Goal: Transaction & Acquisition: Purchase product/service

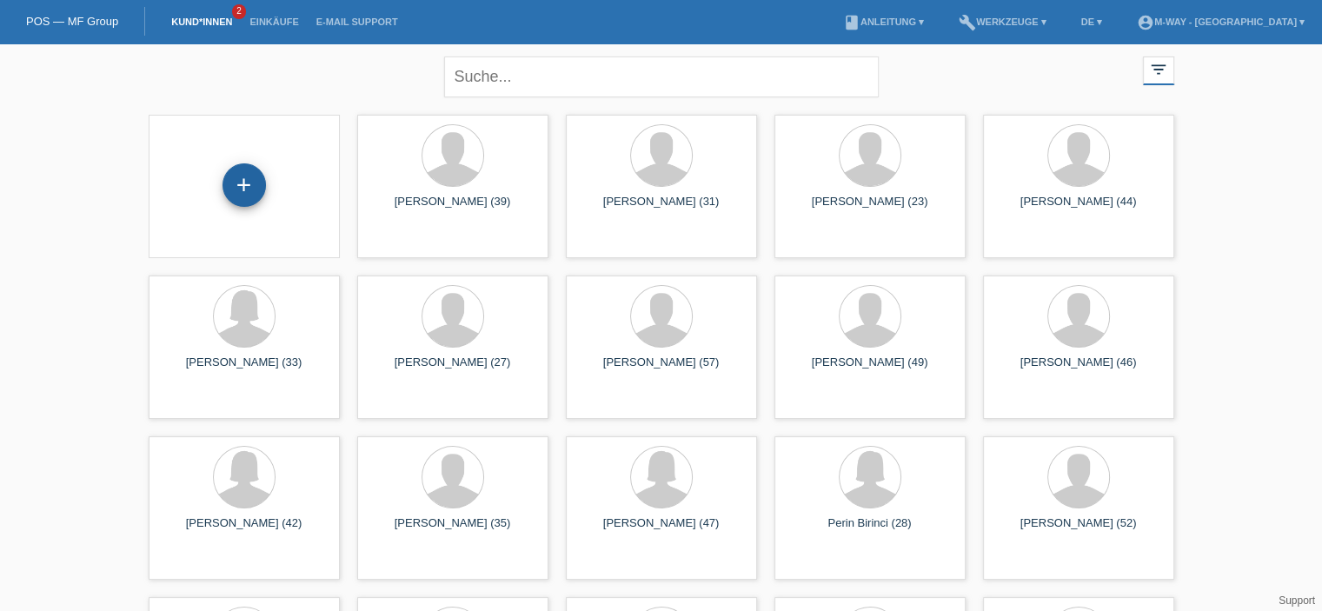
click at [233, 202] on div "+" at bounding box center [244, 184] width 43 height 43
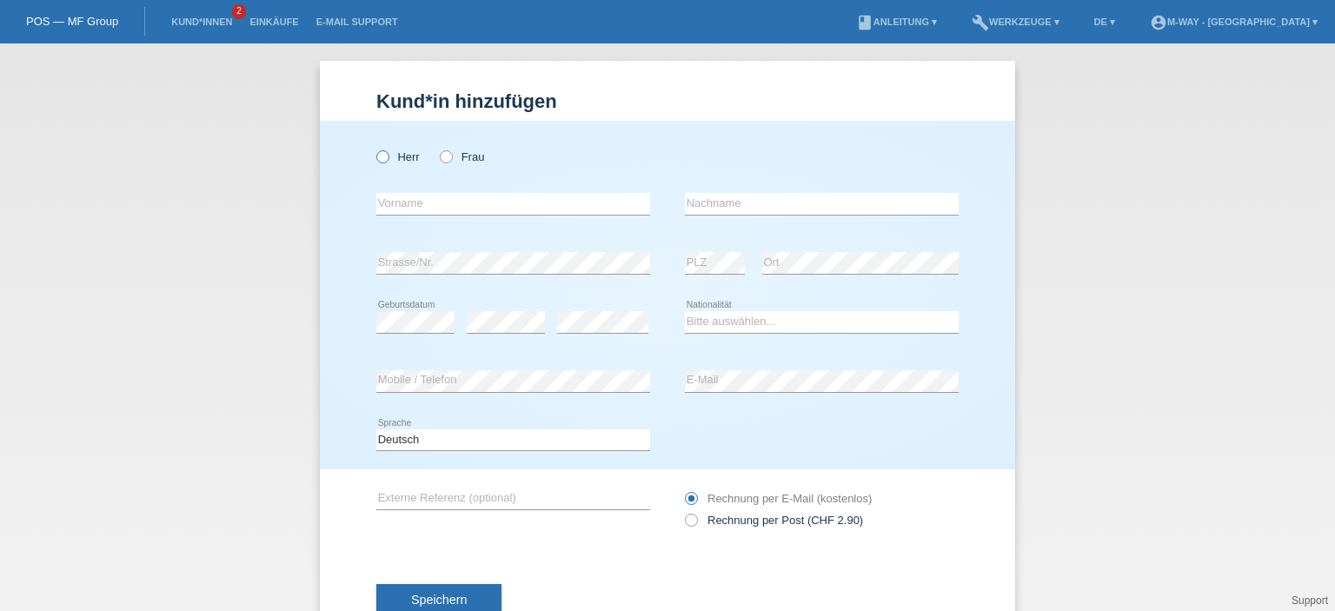
click at [374, 148] on icon at bounding box center [374, 148] width 0 height 0
click at [376, 155] on input "Herr" at bounding box center [381, 155] width 11 height 11
radio input "true"
click at [396, 203] on input "text" at bounding box center [513, 204] width 274 height 22
type input "[PERSON_NAME]"
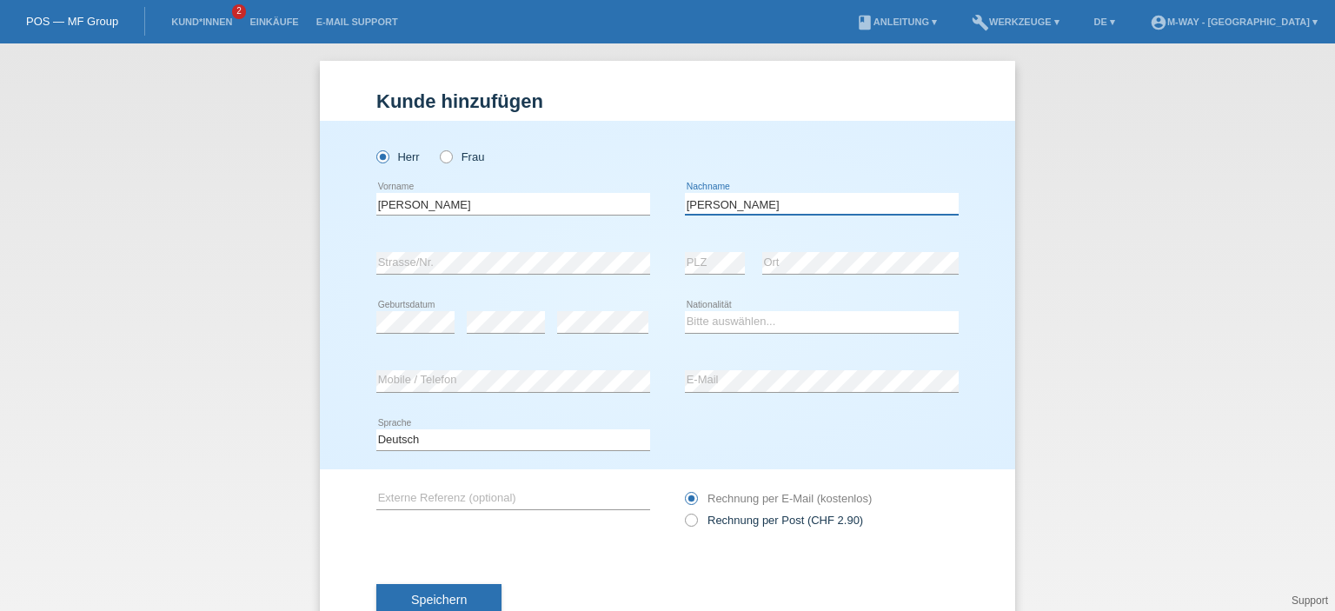
type input "[PERSON_NAME]"
click at [404, 309] on div "error Geburtsdatum" at bounding box center [415, 322] width 78 height 59
click at [741, 323] on select "Bitte auswählen... Schweiz Deutschland Liechtenstein Österreich ------------ Af…" at bounding box center [822, 321] width 274 height 21
select select "CH"
click at [685, 311] on select "Bitte auswählen... Schweiz Deutschland Liechtenstein Österreich ------------ Af…" at bounding box center [822, 321] width 274 height 21
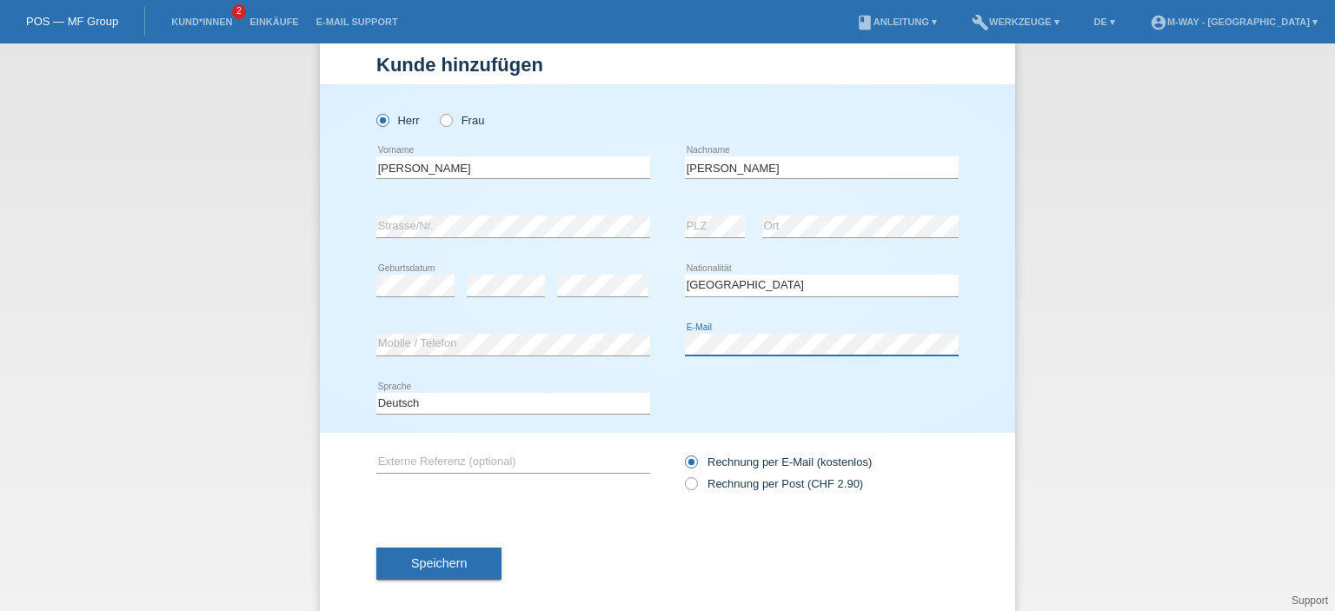
scroll to position [56, 0]
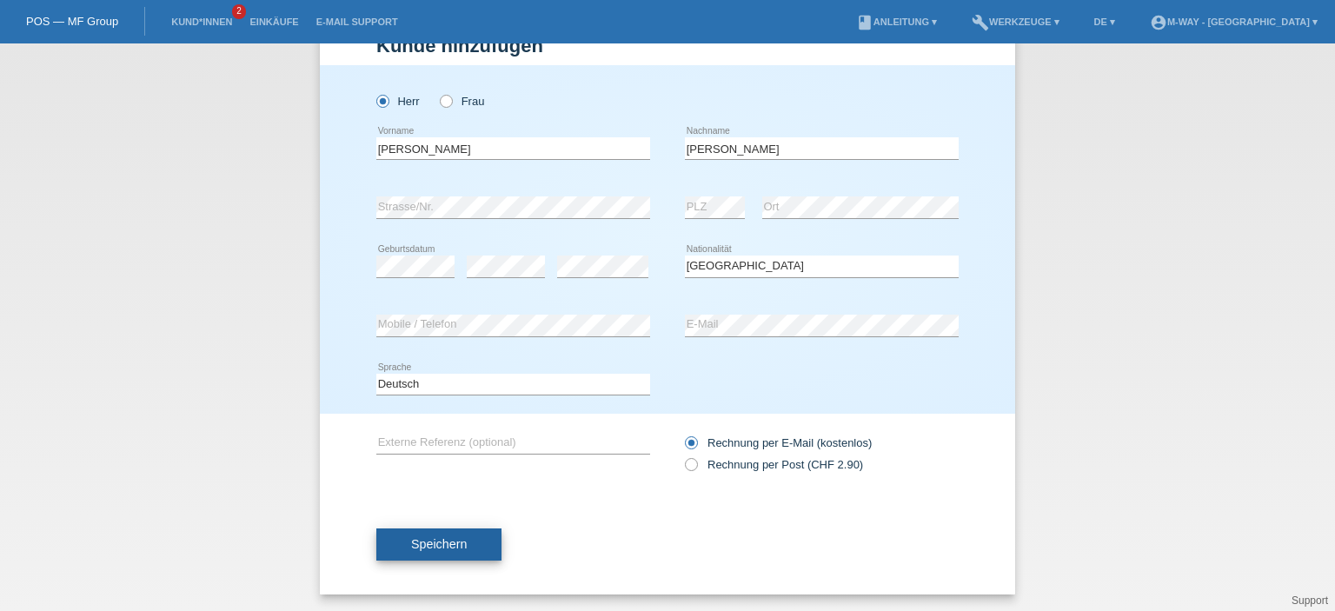
click at [434, 552] on button "Speichern" at bounding box center [438, 545] width 125 height 33
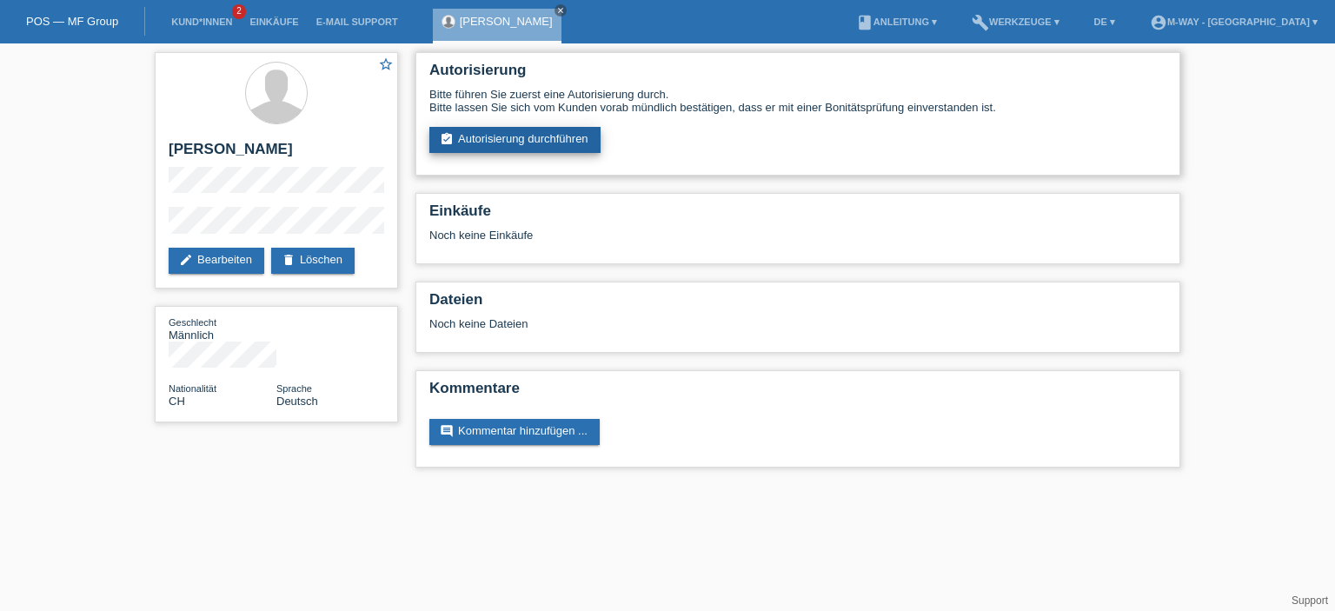
click at [495, 136] on link "assignment_turned_in Autorisierung durchführen" at bounding box center [514, 140] width 171 height 26
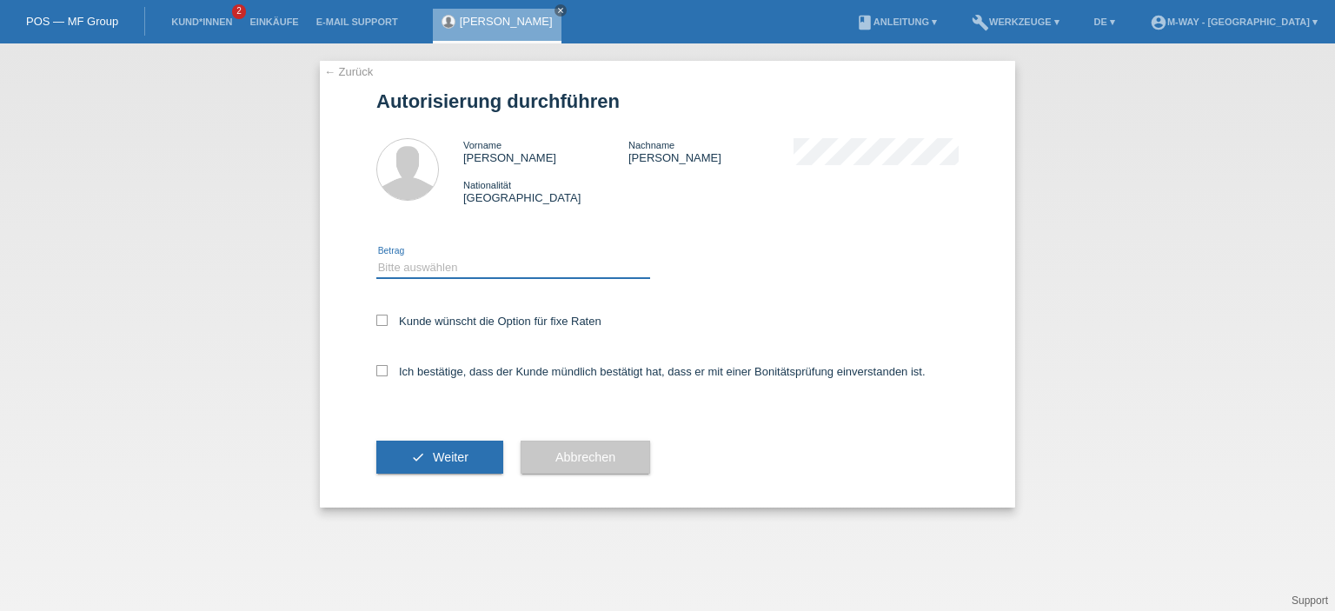
click at [466, 259] on select "Bitte auswählen CHF 1.00 - CHF 499.00 CHF 500.00 - CHF 1'999.00 CHF 2'000.00 - …" at bounding box center [513, 267] width 274 height 21
select select "3"
click at [376, 257] on select "Bitte auswählen CHF 1.00 - CHF 499.00 CHF 500.00 - CHF 1'999.00 CHF 2'000.00 - …" at bounding box center [513, 267] width 274 height 21
click at [386, 319] on icon at bounding box center [381, 320] width 11 height 11
click at [386, 319] on input "Kunde wünscht die Option für fixe Raten" at bounding box center [381, 320] width 11 height 11
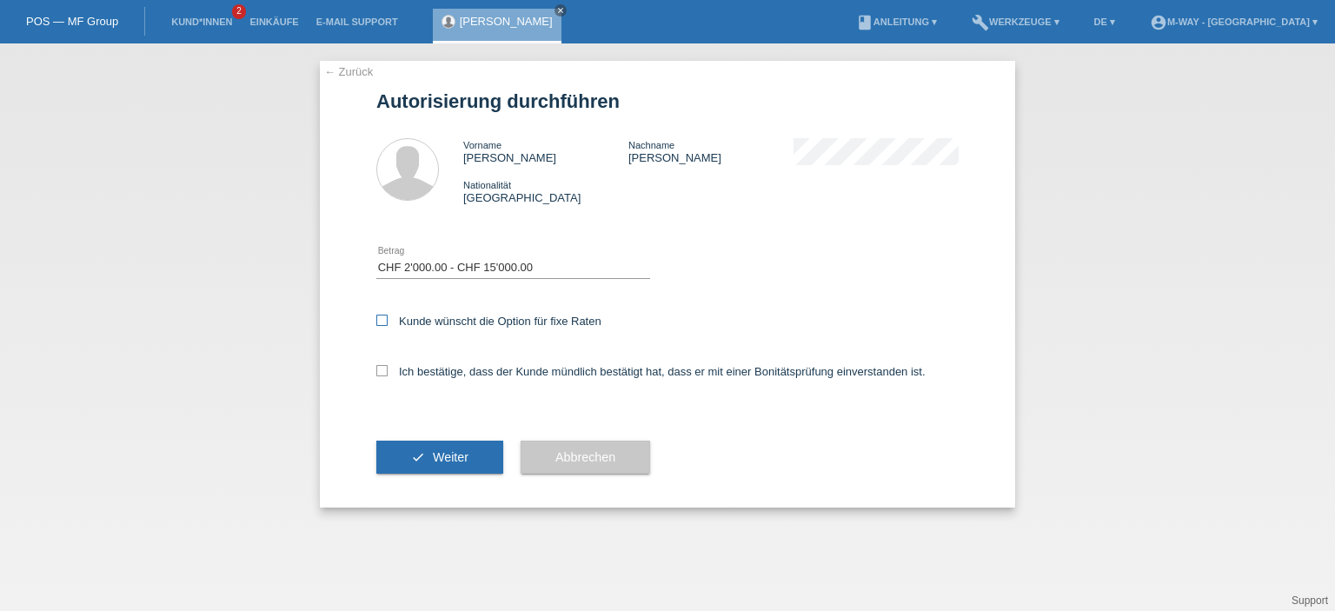
checkbox input "true"
click at [392, 375] on label "Ich bestätige, dass der Kunde mündlich bestätigt hat, dass er mit einer Bonität…" at bounding box center [650, 371] width 549 height 13
click at [388, 375] on input "Ich bestätige, dass der Kunde mündlich bestätigt hat, dass er mit einer Bonität…" at bounding box center [381, 370] width 11 height 11
checkbox input "true"
click at [426, 450] on button "check Weiter" at bounding box center [439, 457] width 127 height 33
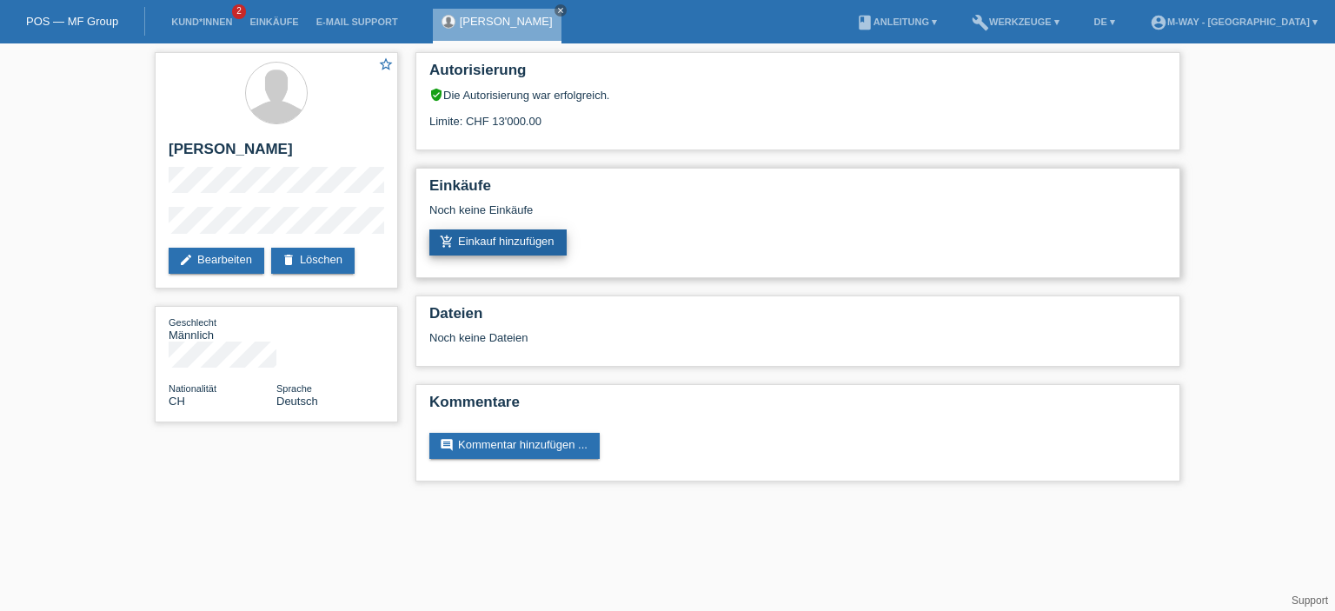
click at [538, 239] on link "add_shopping_cart Einkauf hinzufügen" at bounding box center [497, 243] width 137 height 26
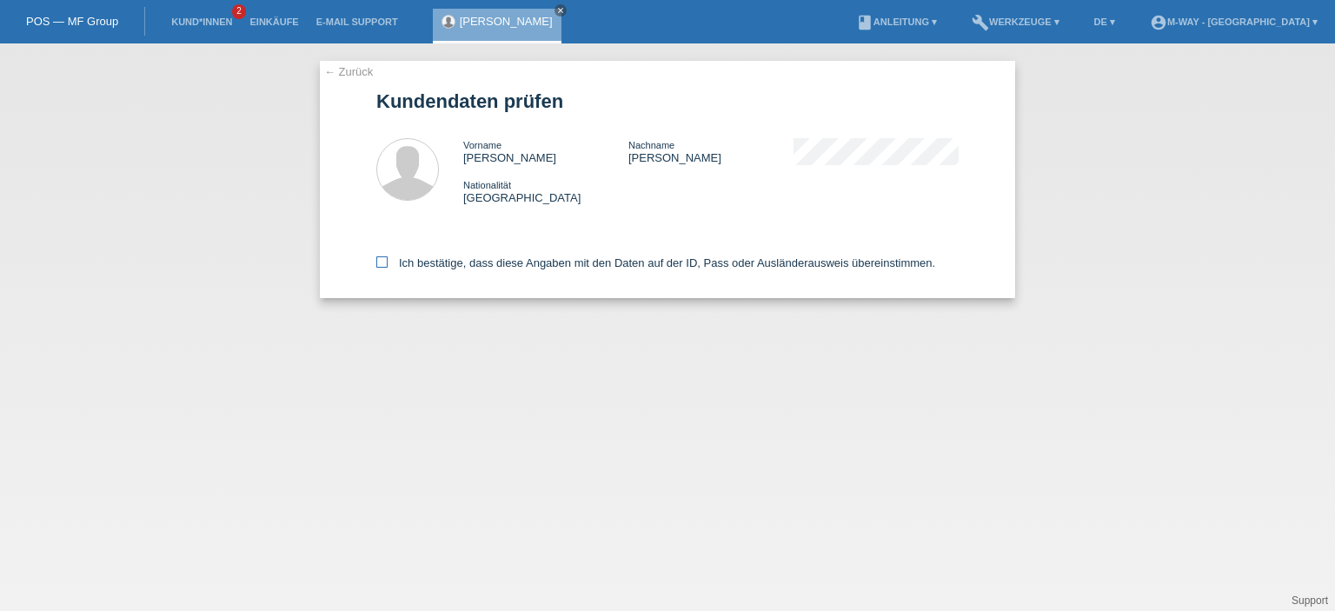
click at [391, 263] on label "Ich bestätige, dass diese Angaben mit den Daten auf der ID, Pass oder Ausländer…" at bounding box center [655, 262] width 559 height 13
click at [388, 263] on input "Ich bestätige, dass diese Angaben mit den Daten auf der ID, Pass oder Ausländer…" at bounding box center [381, 261] width 11 height 11
checkbox input "true"
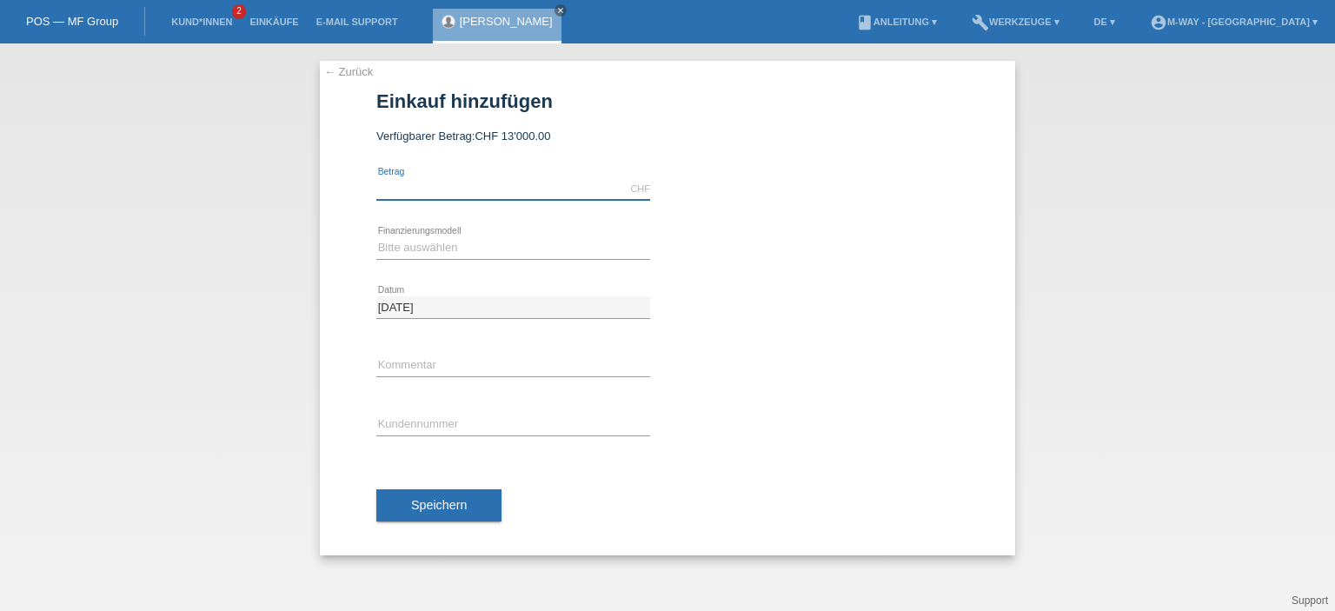
click at [470, 197] on input "text" at bounding box center [513, 189] width 274 height 22
type input "3824.15"
click at [469, 239] on select "Bitte auswählen Fixe Raten Kauf auf Rechnung mit Teilzahlungsoption" at bounding box center [513, 247] width 274 height 21
select select "77"
click at [376, 237] on select "Bitte auswählen Fixe Raten Kauf auf Rechnung mit Teilzahlungsoption" at bounding box center [513, 247] width 274 height 21
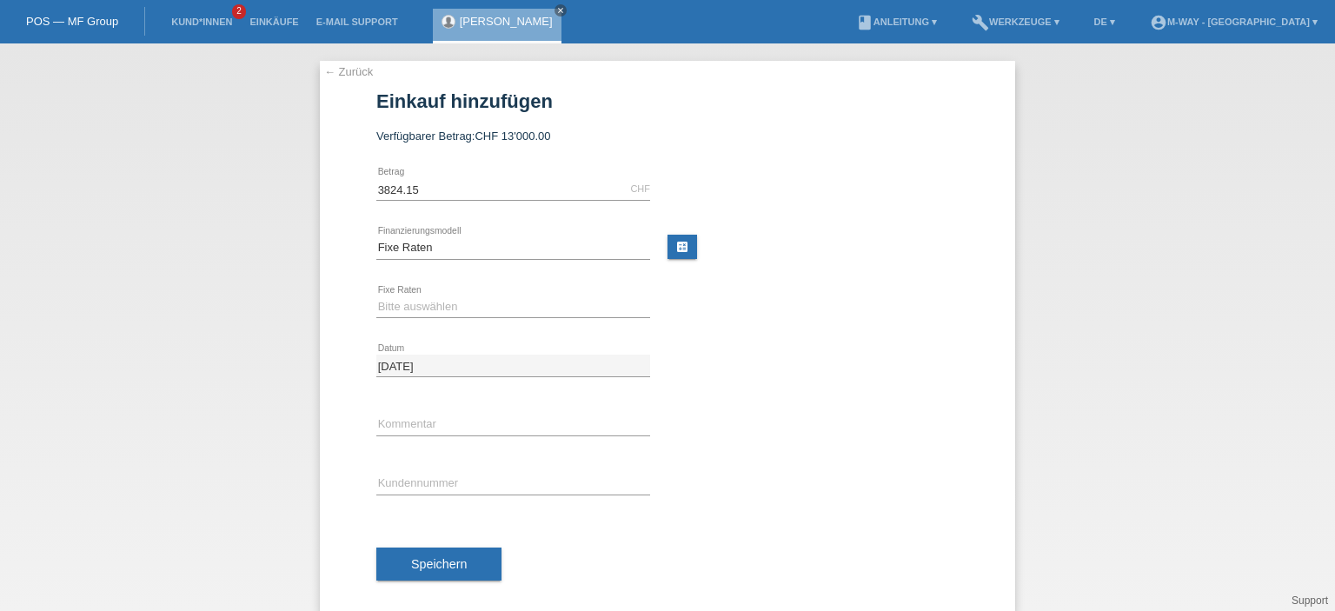
click at [451, 316] on div "Bitte auswählen 4 Raten 5 Raten 6 Raten 7 Raten 8 Raten 9 Raten 10 Raten 11 Rat…" at bounding box center [513, 307] width 274 height 59
click at [452, 299] on select "Bitte auswählen 4 Raten 5 Raten 6 Raten 7 Raten 8 Raten 9 Raten 10 Raten 11 Rat…" at bounding box center [513, 306] width 274 height 21
select select "202"
click at [376, 296] on select "Bitte auswählen 4 Raten 5 Raten 6 Raten 7 Raten 8 Raten 9 Raten 10 Raten 11 Rat…" at bounding box center [513, 306] width 274 height 21
click at [502, 424] on input "text" at bounding box center [513, 425] width 274 height 22
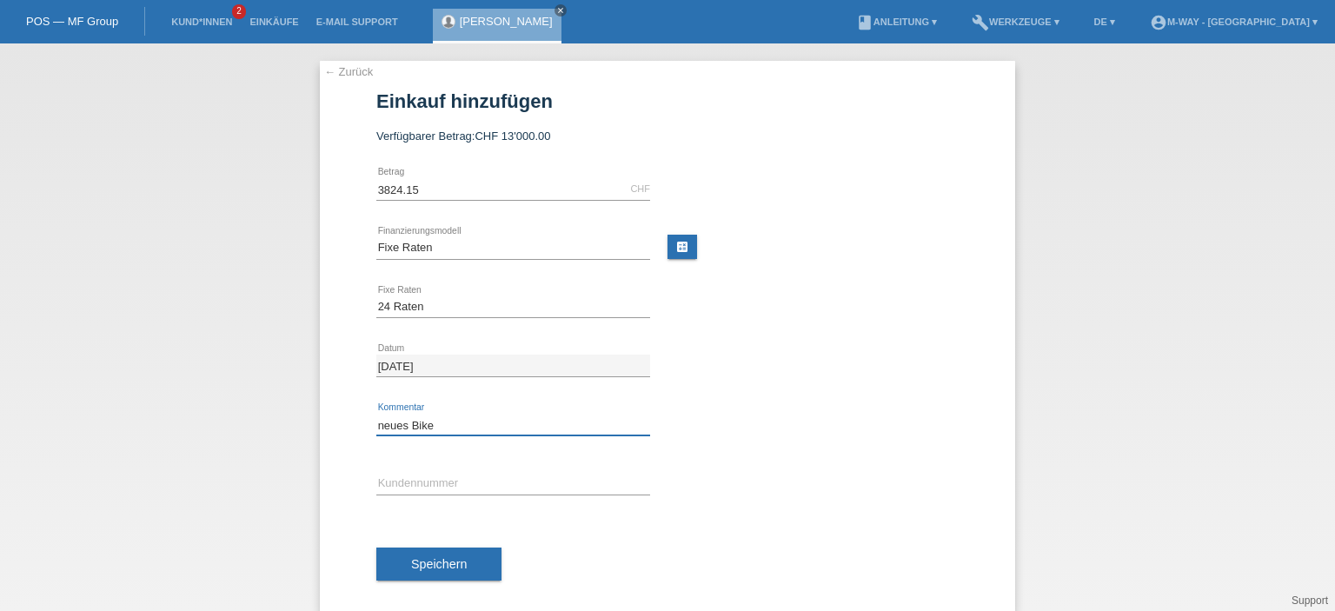
type input "neues Bike"
click at [468, 484] on input "text" at bounding box center [513, 484] width 274 height 22
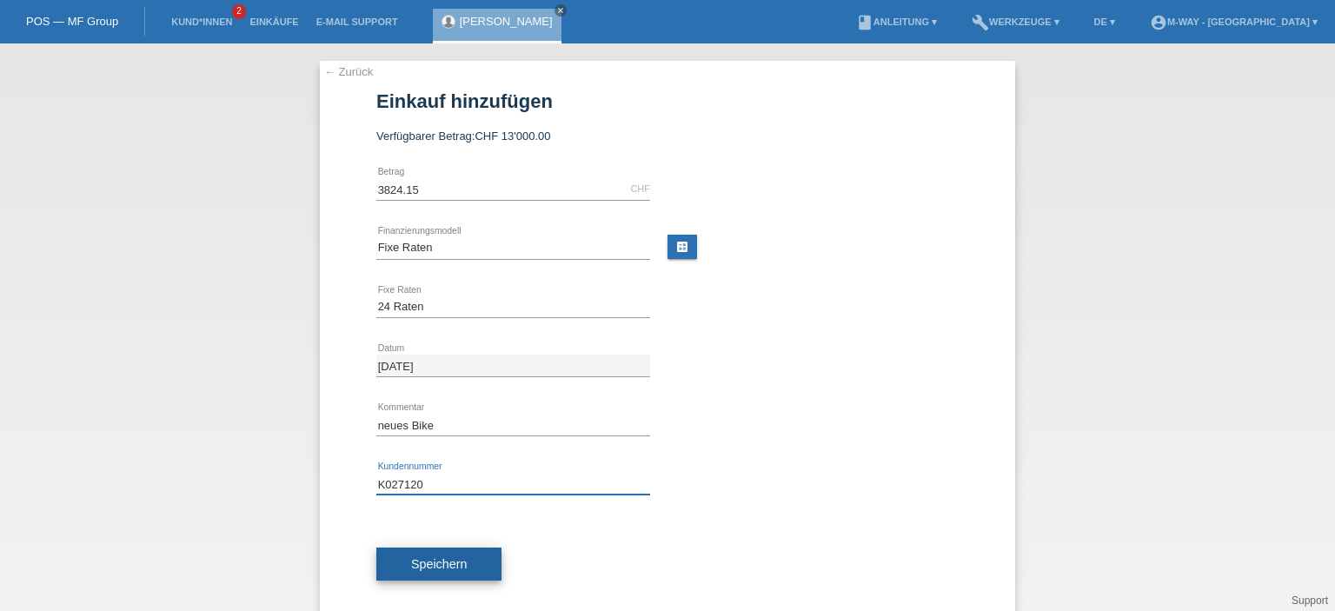
type input "K027120"
click at [454, 569] on span "Speichern" at bounding box center [439, 564] width 56 height 14
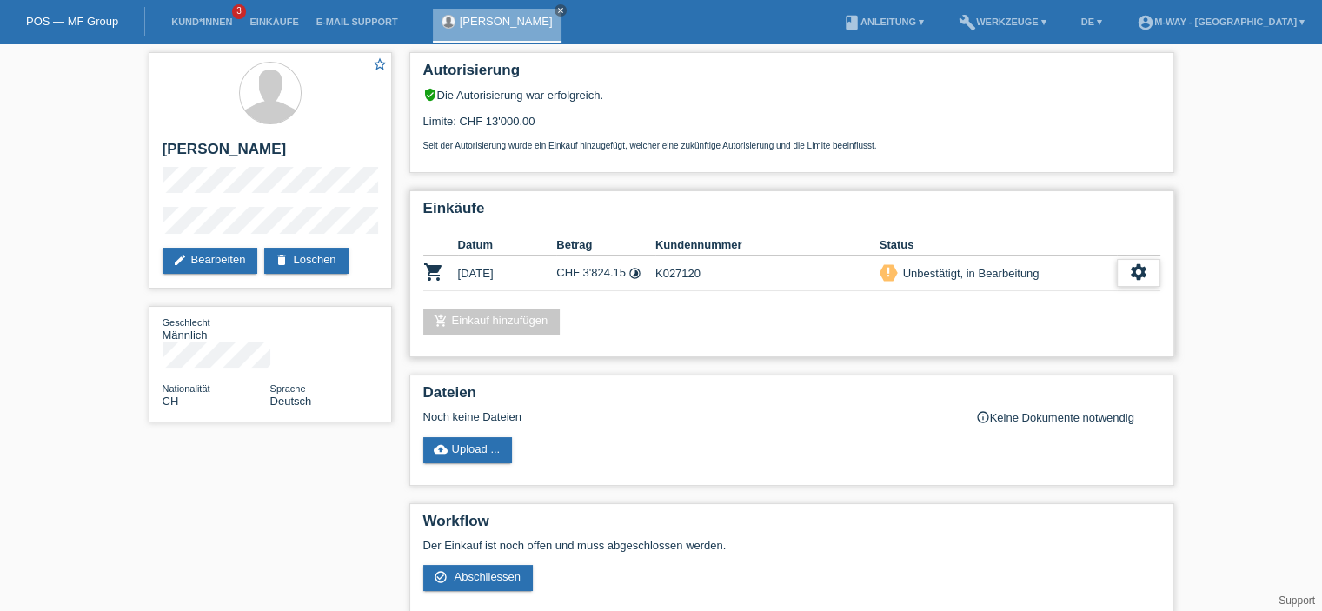
click at [1137, 277] on icon "settings" at bounding box center [1138, 272] width 19 height 19
click at [1141, 273] on icon "settings" at bounding box center [1138, 272] width 19 height 19
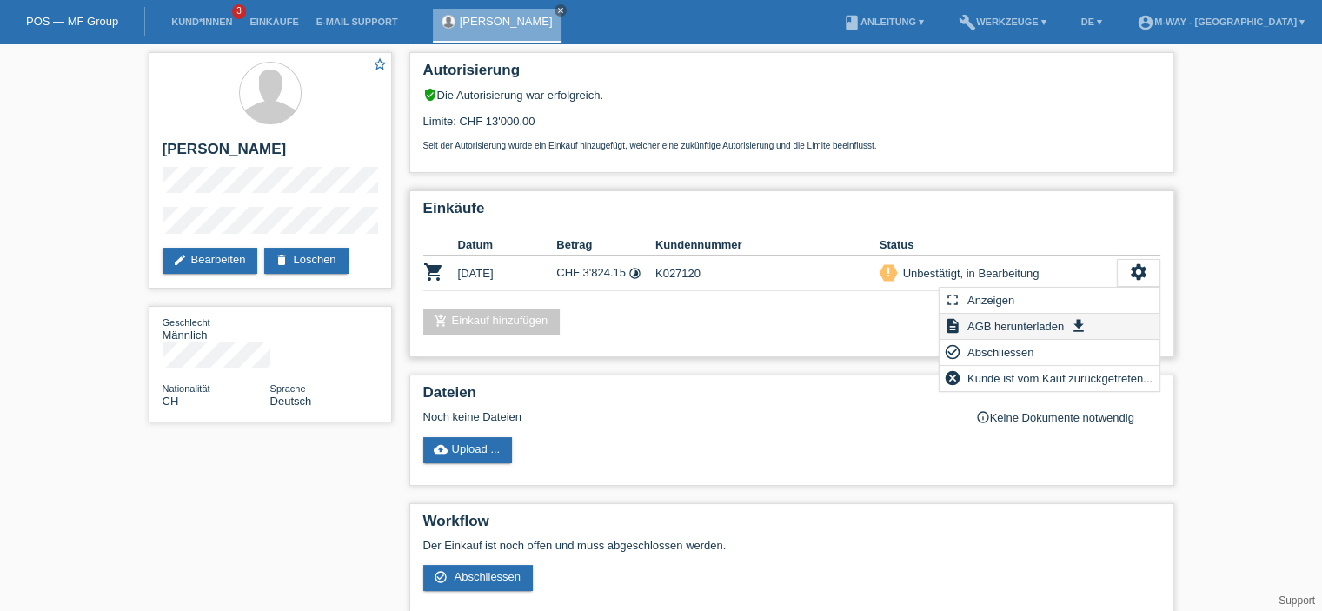
click at [1043, 323] on span "AGB herunterladen" at bounding box center [1016, 326] width 102 height 21
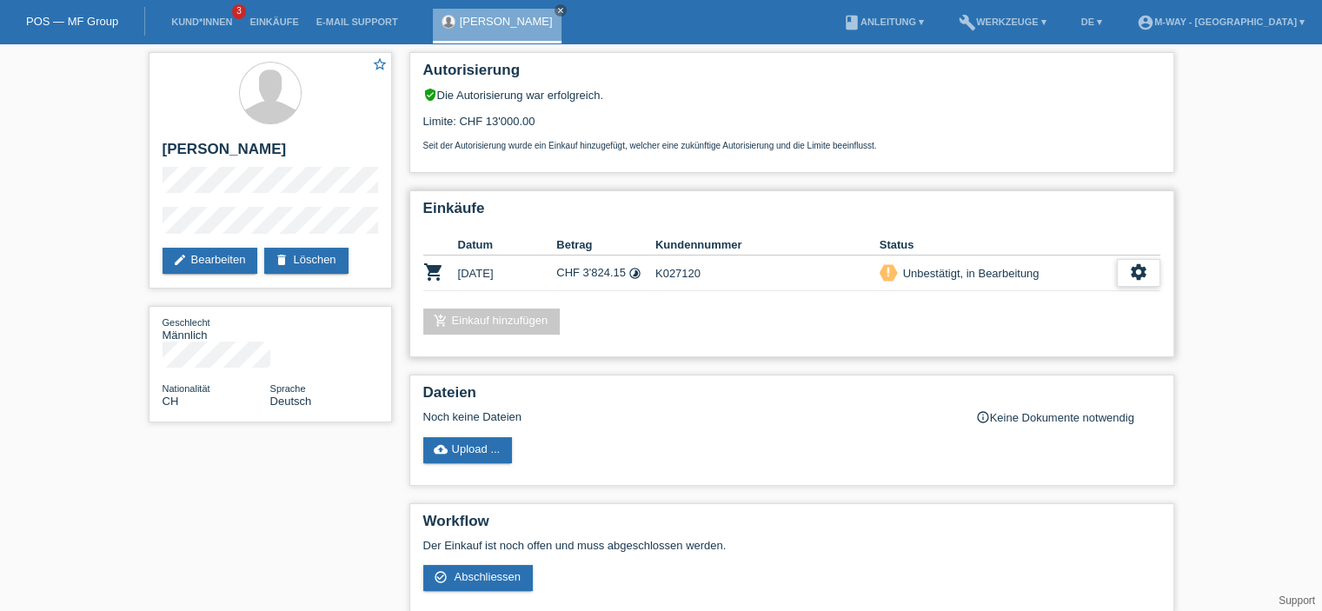
click at [1133, 275] on icon "settings" at bounding box center [1138, 272] width 19 height 19
click at [1012, 350] on span "Abschliessen" at bounding box center [1001, 352] width 72 height 21
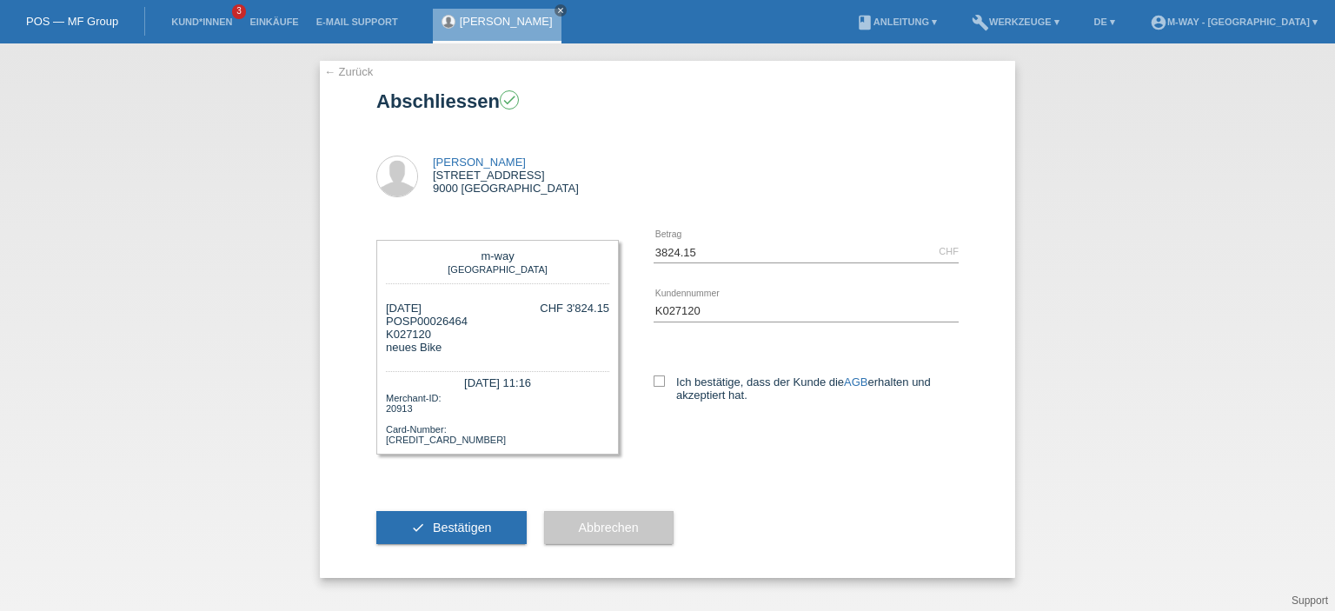
click at [651, 380] on div "3824.15 CHF error [GEOGRAPHIC_DATA] K027120 error AGB" at bounding box center [789, 329] width 340 height 213
click at [661, 379] on icon at bounding box center [659, 381] width 11 height 11
click at [661, 379] on input "Ich bestätige, dass der Kunde die AGB erhalten und akzeptiert hat." at bounding box center [659, 381] width 11 height 11
checkbox input "true"
click at [459, 528] on span "Bestätigen" at bounding box center [462, 528] width 59 height 14
